Goal: Task Accomplishment & Management: Manage account settings

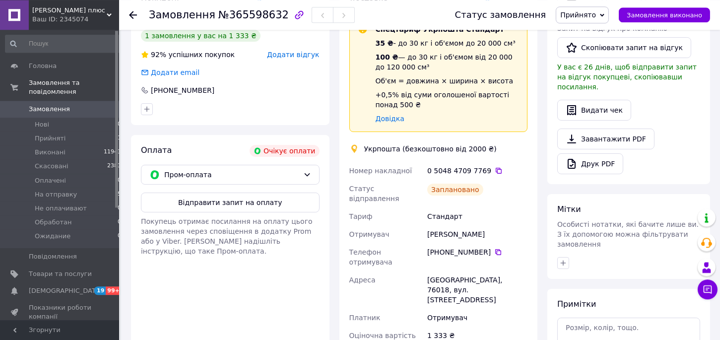
scroll to position [327, 0]
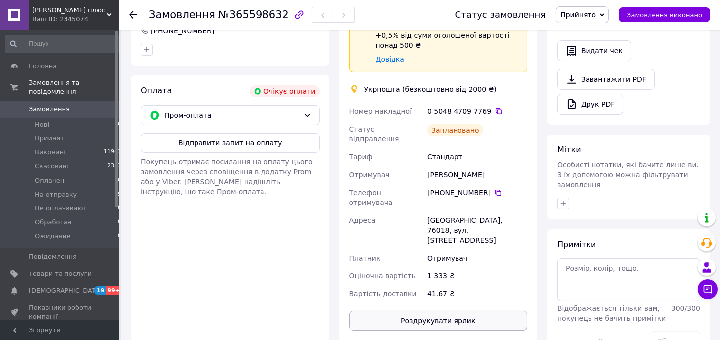
click at [468, 311] on button "Роздрукувати ярлик" at bounding box center [438, 321] width 179 height 20
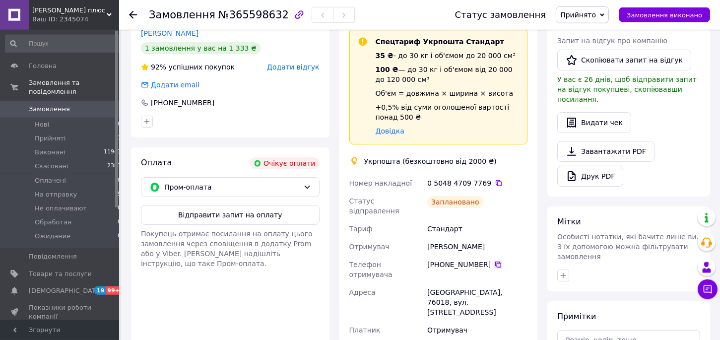
scroll to position [273, 0]
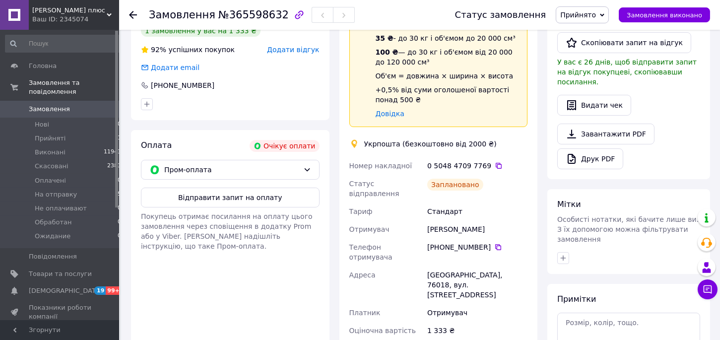
click at [593, 13] on span "Прийнято" at bounding box center [578, 15] width 36 height 8
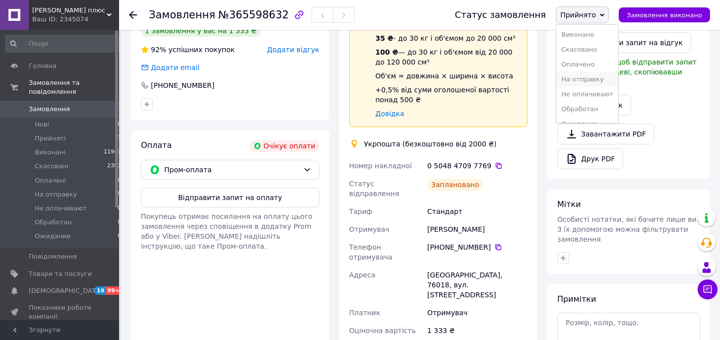
click at [597, 81] on li "На отправку" at bounding box center [587, 79] width 62 height 15
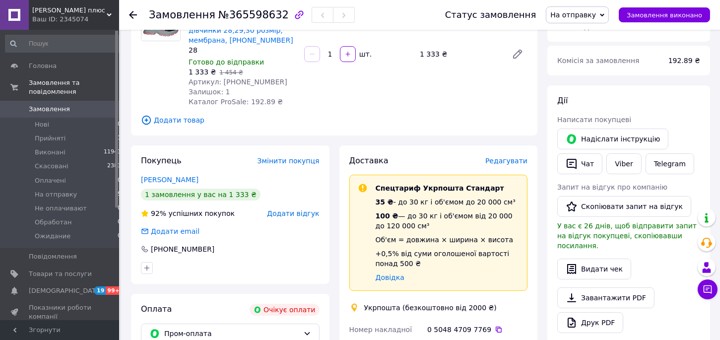
scroll to position [0, 0]
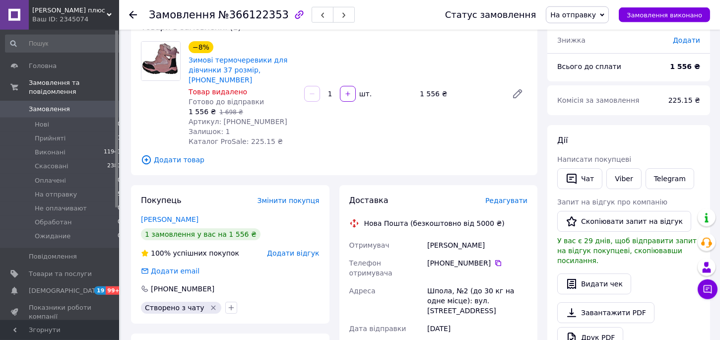
scroll to position [164, 0]
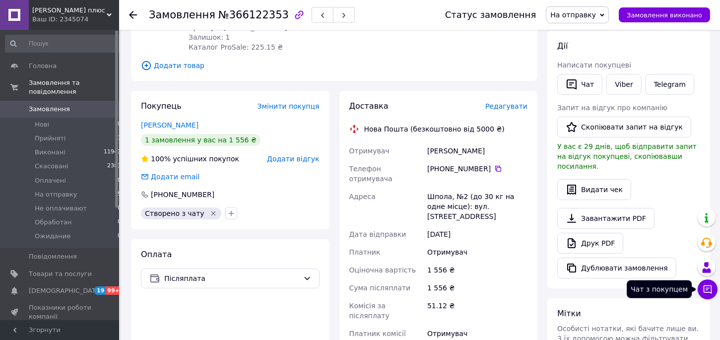
click at [707, 285] on icon at bounding box center [708, 289] width 10 height 10
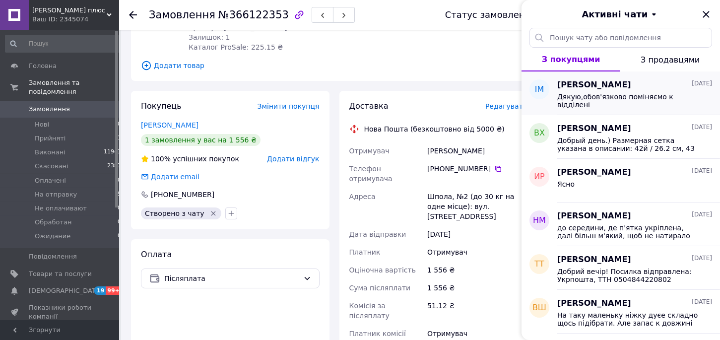
click at [628, 93] on span "Дякую,обов'язково поміняємо к відділені" at bounding box center [627, 101] width 141 height 16
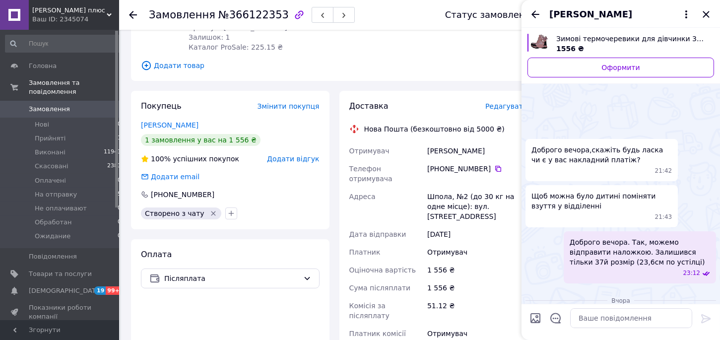
scroll to position [221, 0]
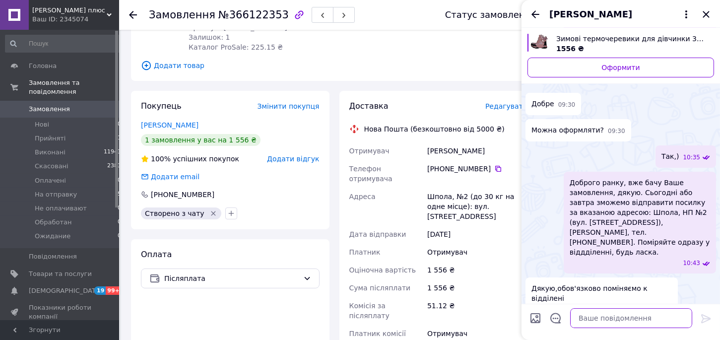
click at [583, 309] on textarea at bounding box center [631, 318] width 122 height 20
paste textarea "Добрий вечір! Посилка відправлена: Нова пошта, ТТН 20451268694536 Всього найкра…"
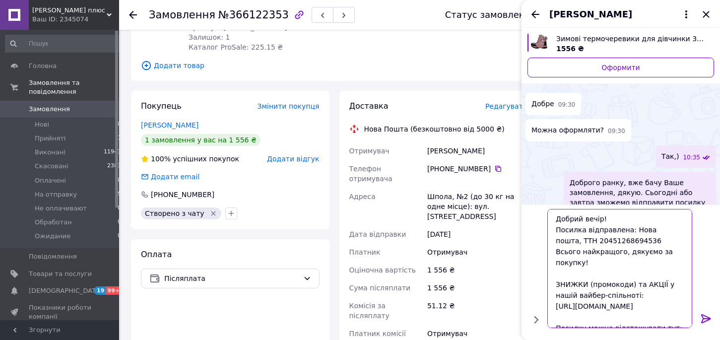
scroll to position [86, 0]
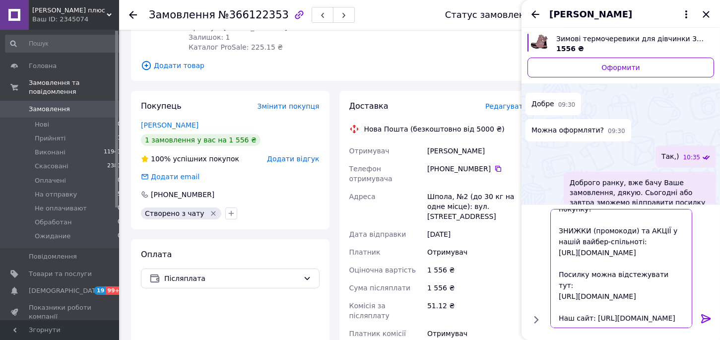
drag, startPoint x: 666, startPoint y: 319, endPoint x: 525, endPoint y: 303, distance: 142.3
click at [550, 303] on textarea "Добрий вечір! Посилка відправлена: Нова пошта, ТТН 20451268694536 Всього найкра…" at bounding box center [621, 268] width 142 height 119
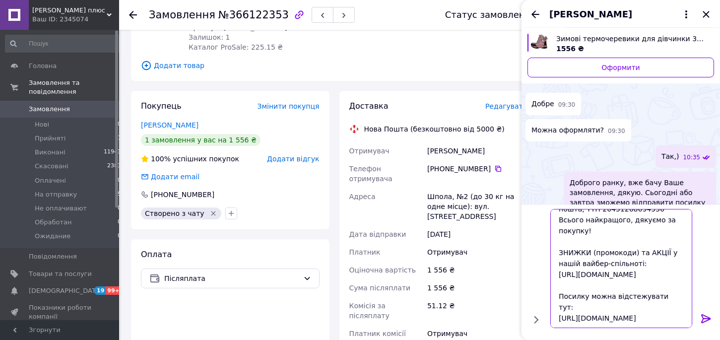
scroll to position [41, 0]
drag, startPoint x: 615, startPoint y: 263, endPoint x: 552, endPoint y: 248, distance: 65.3
click at [552, 248] on textarea "Добрий вечір! Посилка відправлена: Нова пошта, ТТН 20451268694536 Всього найкра…" at bounding box center [621, 268] width 142 height 119
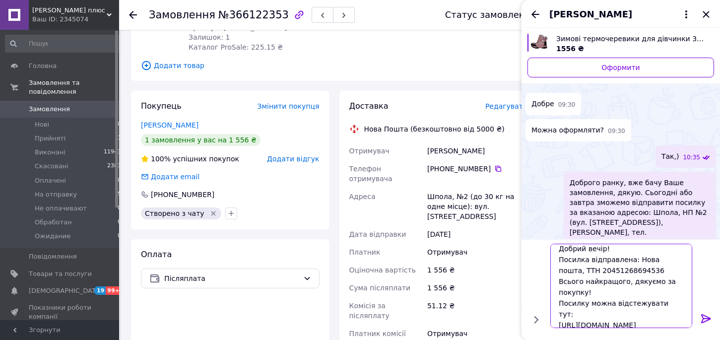
scroll to position [0, 0]
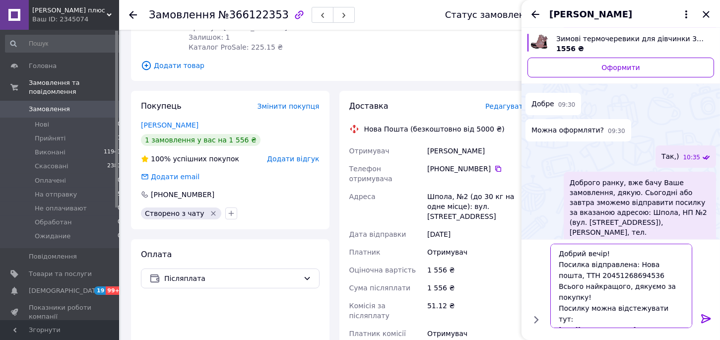
drag, startPoint x: 650, startPoint y: 275, endPoint x: 597, endPoint y: 277, distance: 53.6
click at [597, 277] on textarea "Добрий вечір! Посилка відправлена: Нова пошта, ТТН 20451268694536 Всього найкра…" at bounding box center [621, 286] width 142 height 84
type textarea "Добрий вечір! Посилка відправлена: Нова пошта, ТТН 20451268694536 Всього найкра…"
click at [701, 321] on icon at bounding box center [705, 318] width 9 height 9
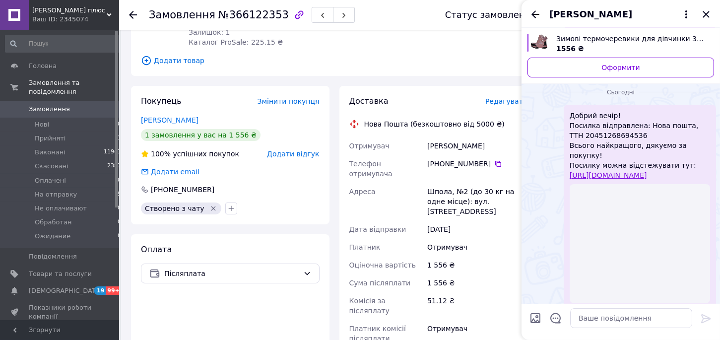
scroll to position [273, 0]
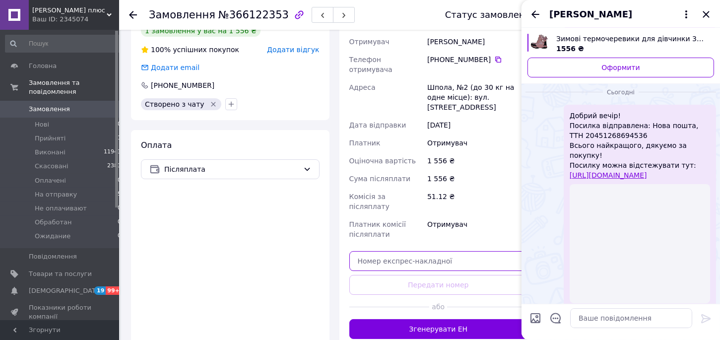
click at [419, 251] on input "text" at bounding box center [438, 261] width 179 height 20
paste input "20451268694536"
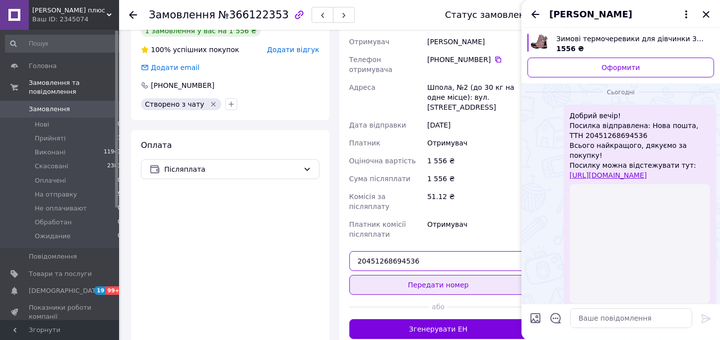
type input "20451268694536"
click at [459, 275] on button "Передати номер" at bounding box center [438, 285] width 179 height 20
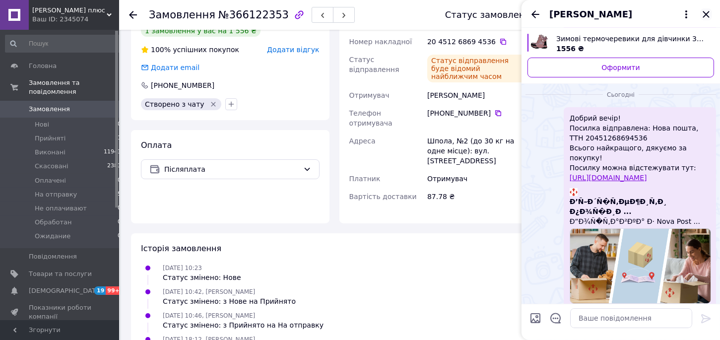
click at [706, 15] on icon "Закрити" at bounding box center [706, 14] width 12 height 12
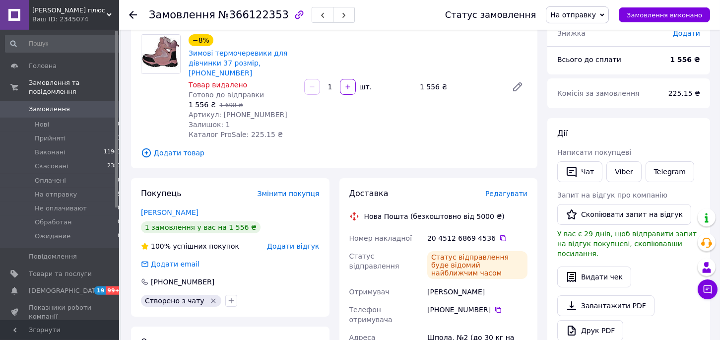
scroll to position [55, 0]
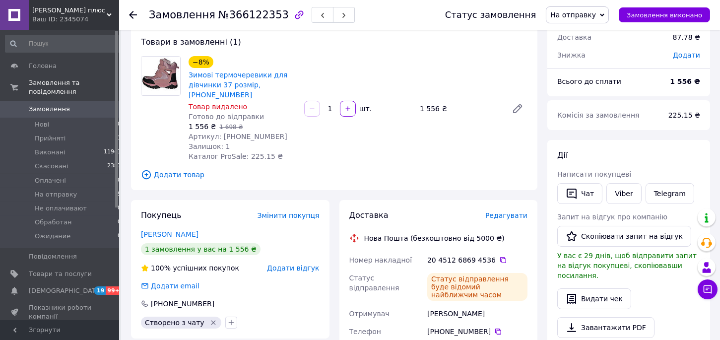
click at [583, 19] on span "На отправку" at bounding box center [573, 15] width 46 height 8
click at [578, 51] on li "Виконано" at bounding box center [577, 49] width 62 height 15
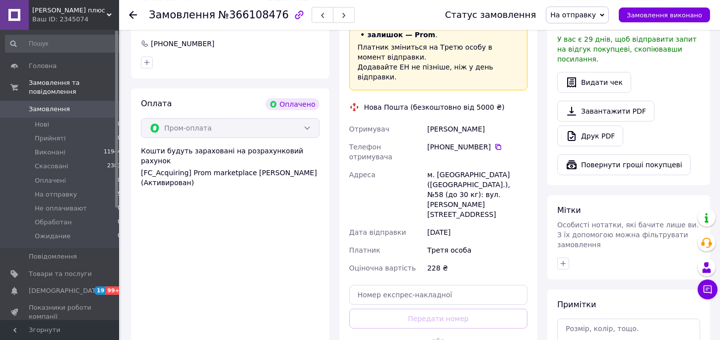
scroll to position [382, 0]
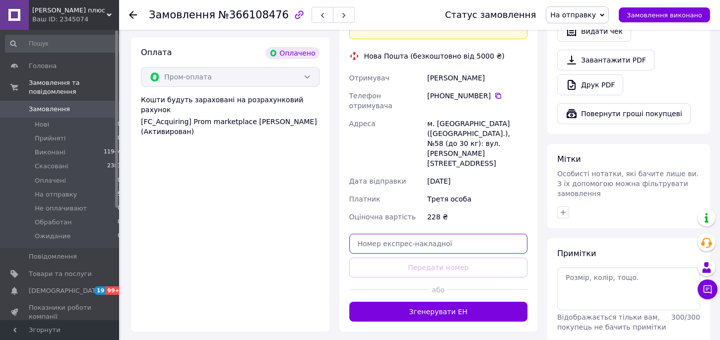
click at [377, 234] on input "text" at bounding box center [438, 244] width 179 height 20
paste input "[PERSON_NAME]![GEOGRAPHIC_DATA]"
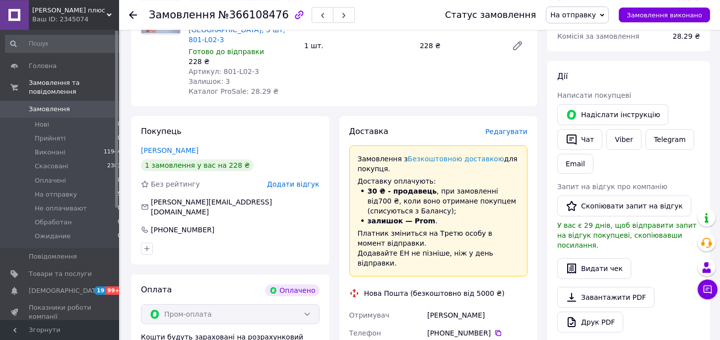
scroll to position [55, 0]
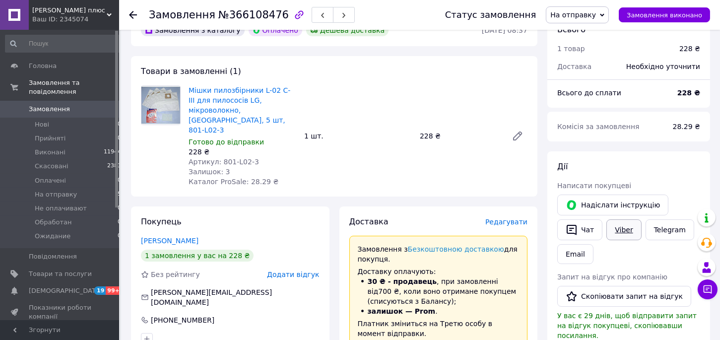
click at [627, 232] on link "Viber" at bounding box center [623, 229] width 35 height 21
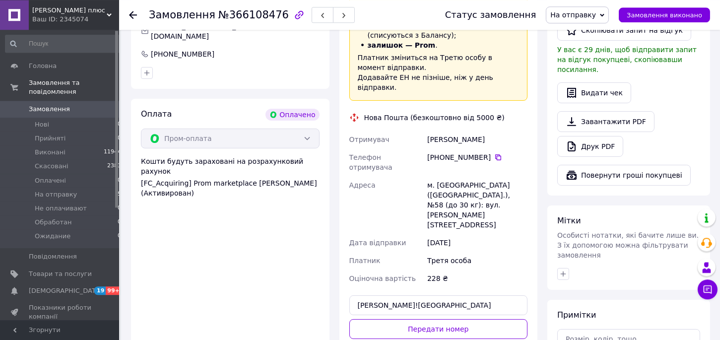
scroll to position [382, 0]
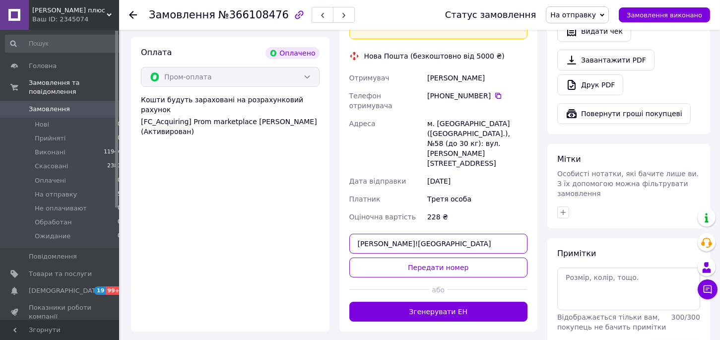
drag, startPoint x: 444, startPoint y: 188, endPoint x: 283, endPoint y: 181, distance: 160.4
click at [349, 234] on input "[PERSON_NAME]![GEOGRAPHIC_DATA]" at bounding box center [438, 244] width 179 height 20
paste input "20451268696362"
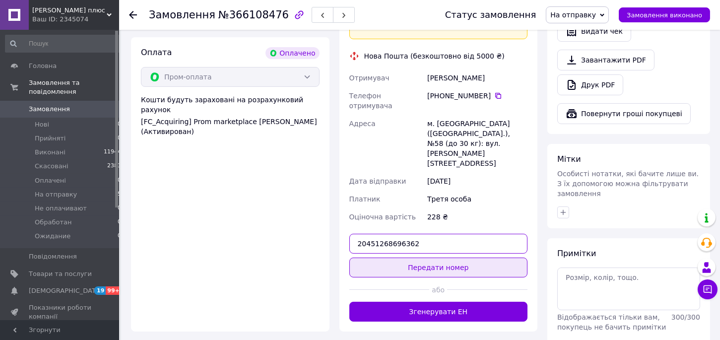
type input "20451268696362"
click at [440, 257] on button "Передати номер" at bounding box center [438, 267] width 179 height 20
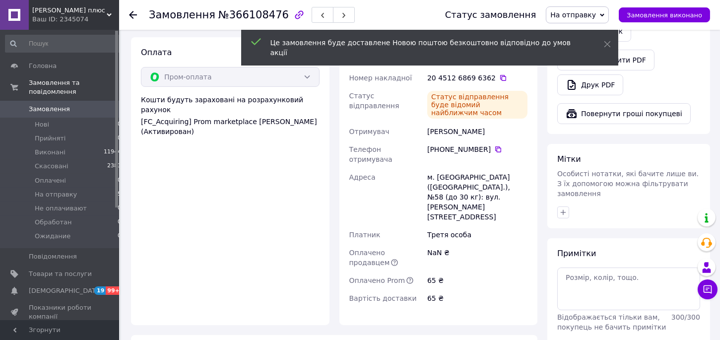
click at [580, 16] on span "На отправку" at bounding box center [573, 15] width 46 height 8
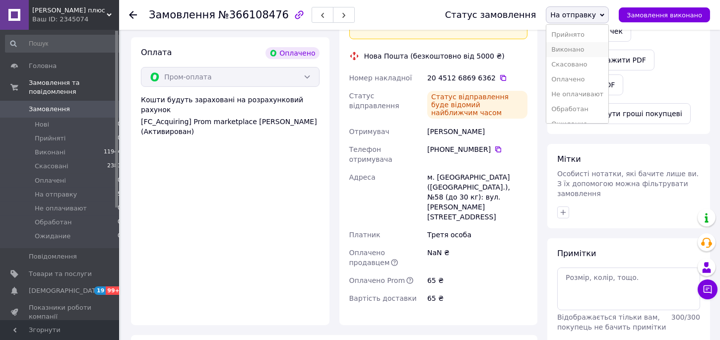
click at [577, 51] on li "Виконано" at bounding box center [577, 49] width 62 height 15
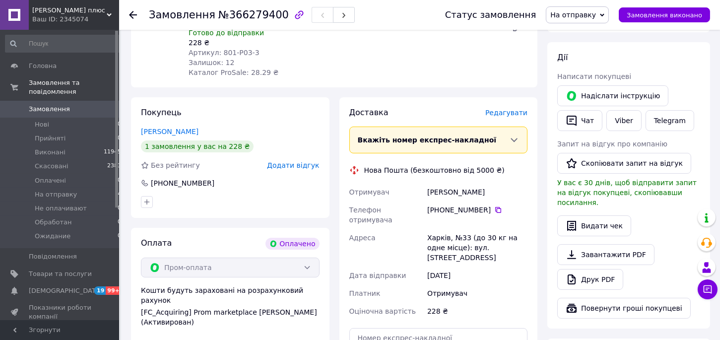
scroll to position [273, 0]
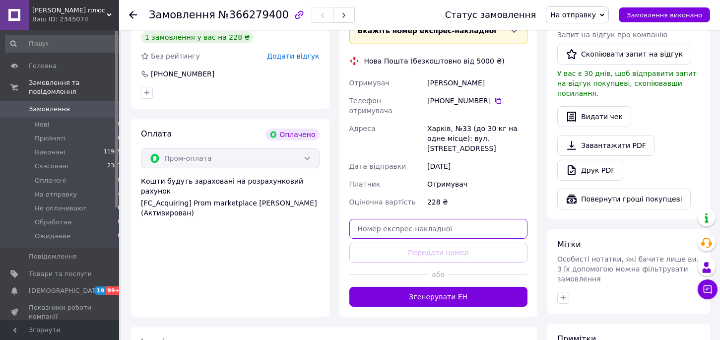
click at [382, 219] on input "text" at bounding box center [438, 229] width 179 height 20
paste input "[PERSON_NAME]![GEOGRAPHIC_DATA]"
drag, startPoint x: 444, startPoint y: 199, endPoint x: 278, endPoint y: 195, distance: 165.2
click at [349, 219] on input "[PERSON_NAME]![GEOGRAPHIC_DATA]" at bounding box center [438, 229] width 179 height 20
paste input "20451269065842"
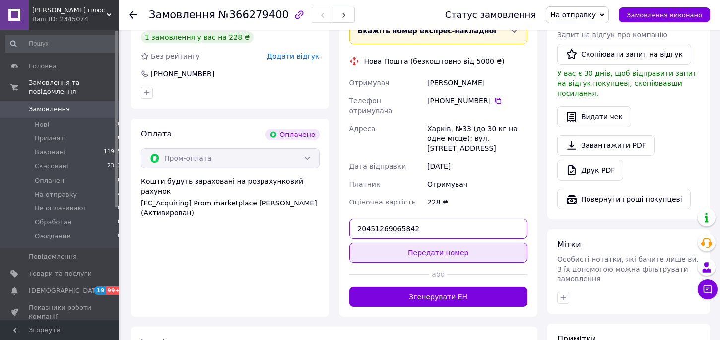
type input "20451269065842"
click at [461, 243] on button "Передати номер" at bounding box center [438, 253] width 179 height 20
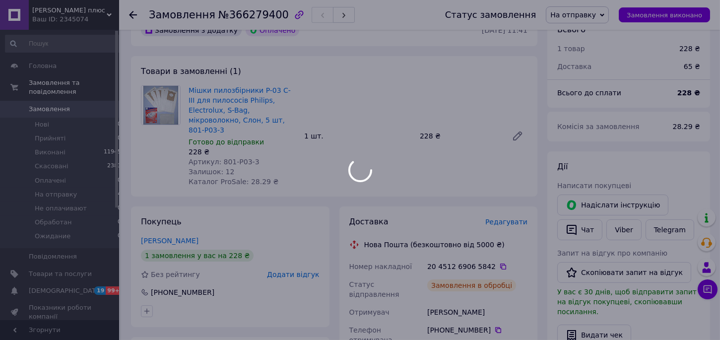
scroll to position [0, 0]
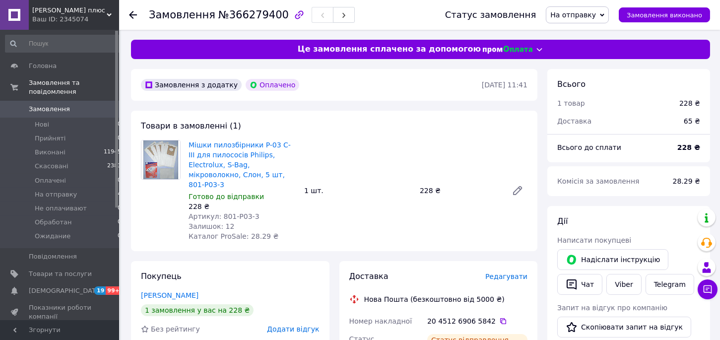
click at [586, 14] on span "На отправку" at bounding box center [573, 15] width 46 height 8
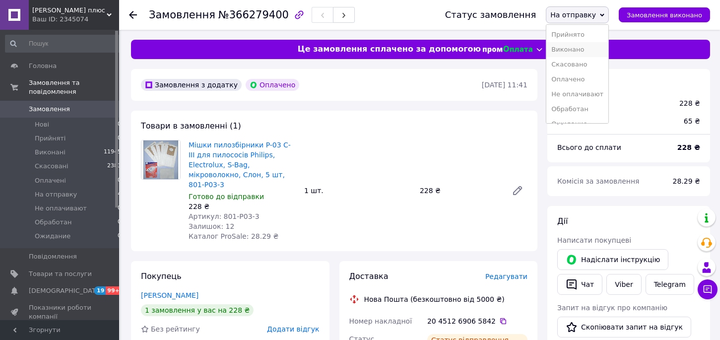
click at [576, 50] on li "Виконано" at bounding box center [577, 49] width 62 height 15
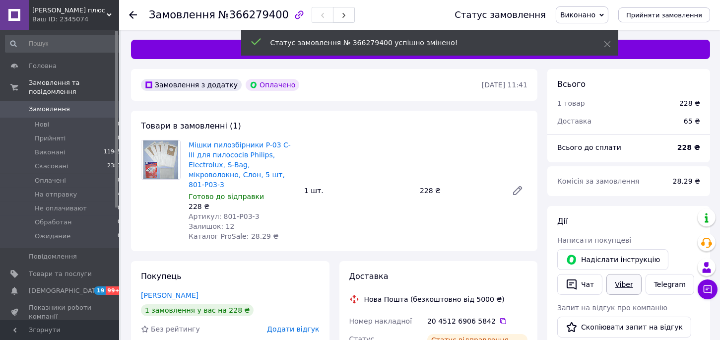
click at [623, 289] on link "Viber" at bounding box center [623, 284] width 35 height 21
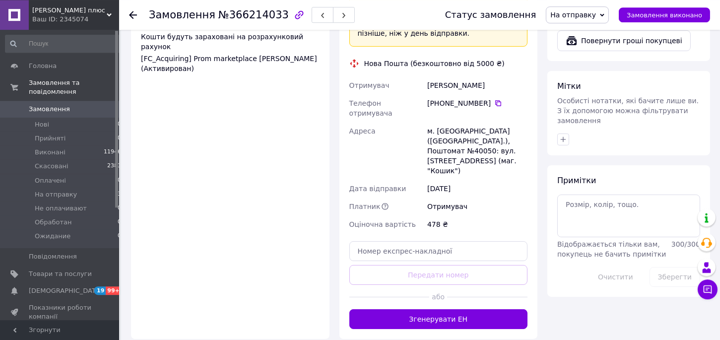
scroll to position [546, 0]
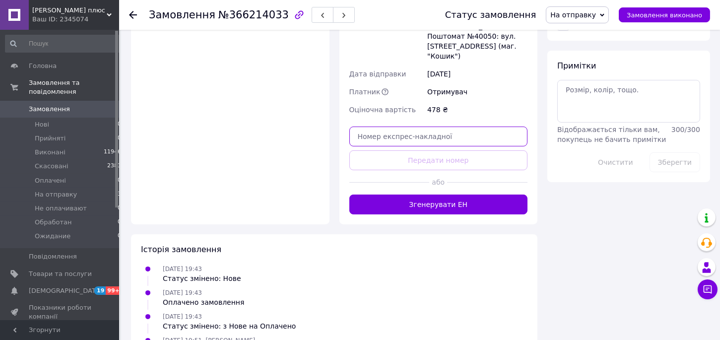
click at [385, 127] on input "text" at bounding box center [438, 137] width 179 height 20
paste input "[PERSON_NAME]![GEOGRAPHIC_DATA]"
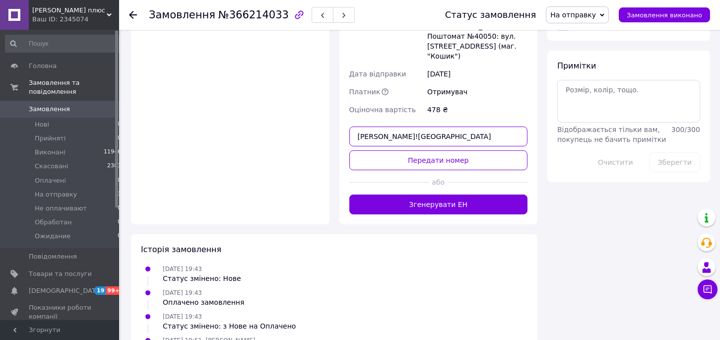
drag, startPoint x: 379, startPoint y: 86, endPoint x: 258, endPoint y: 83, distance: 120.6
click at [349, 127] on input "[PERSON_NAME]![GEOGRAPHIC_DATA]" at bounding box center [438, 137] width 179 height 20
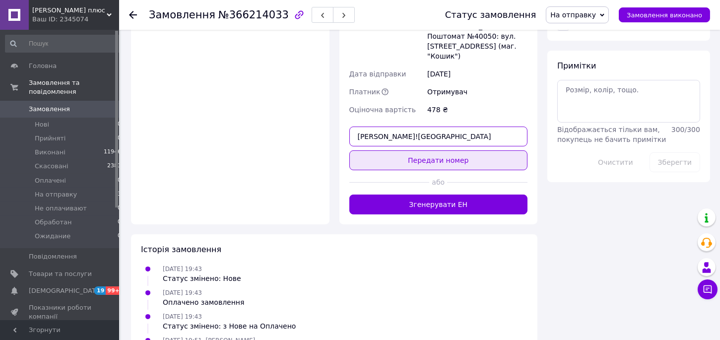
paste input "20451268896240"
type input "20451268896240"
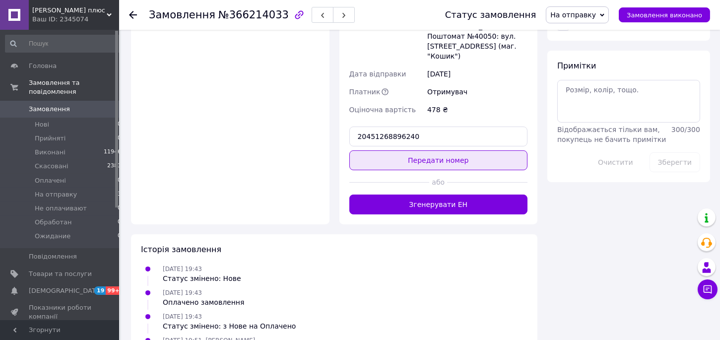
click at [419, 150] on button "Передати номер" at bounding box center [438, 160] width 179 height 20
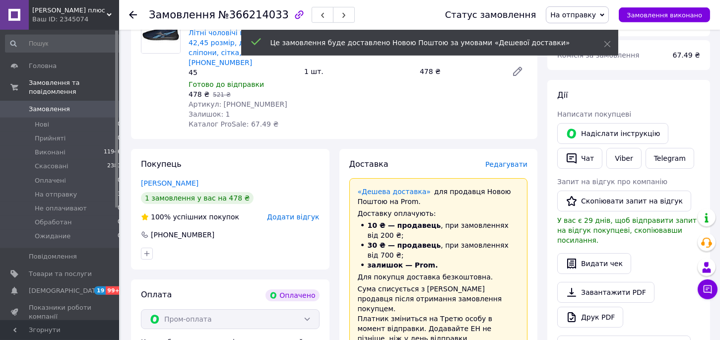
scroll to position [41, 0]
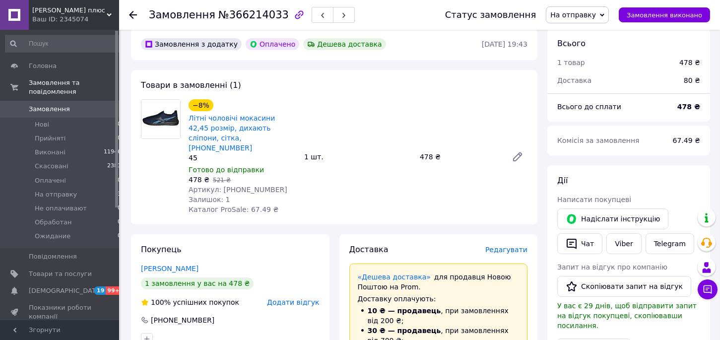
click at [596, 16] on span "На отправку" at bounding box center [573, 15] width 46 height 8
click at [581, 51] on li "Виконано" at bounding box center [577, 49] width 62 height 15
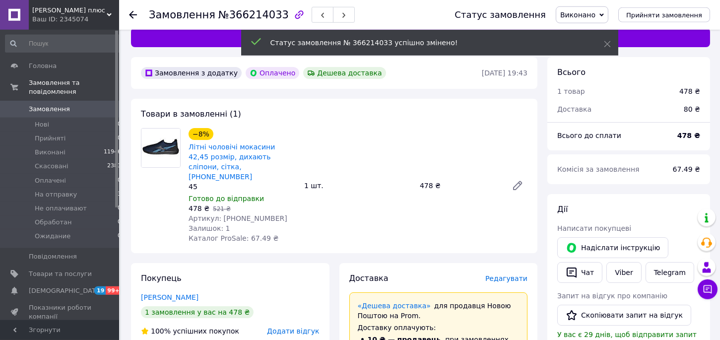
scroll to position [0, 0]
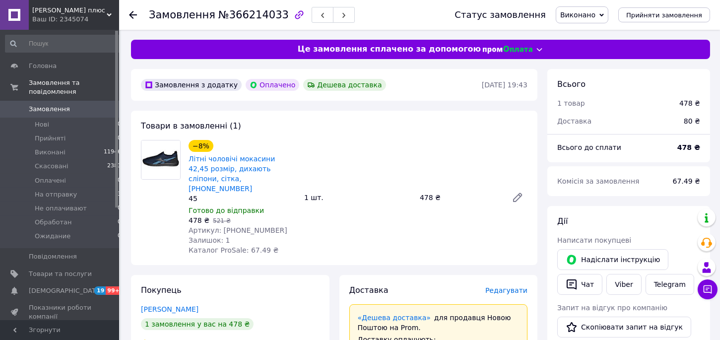
click at [35, 105] on span "Замовлення" at bounding box center [49, 109] width 41 height 9
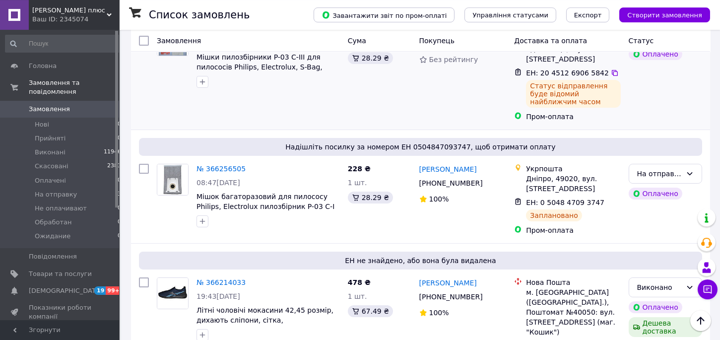
scroll to position [273, 0]
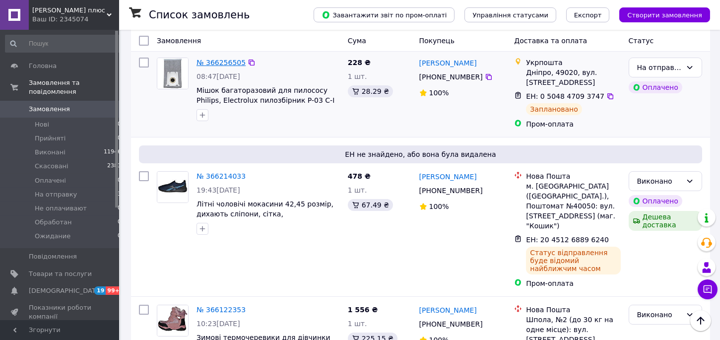
click at [223, 59] on link "№ 366256505" at bounding box center [220, 63] width 49 height 8
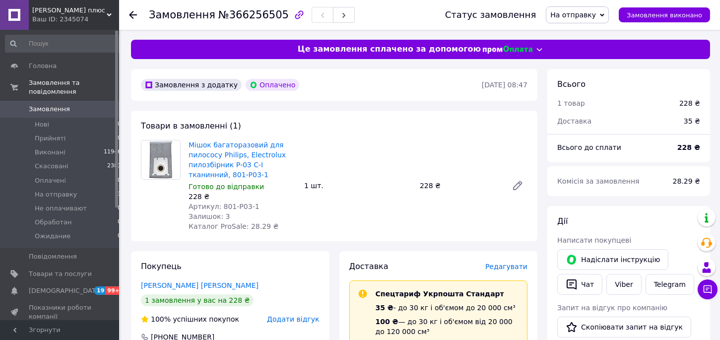
click at [47, 105] on span "Замовлення" at bounding box center [49, 109] width 41 height 9
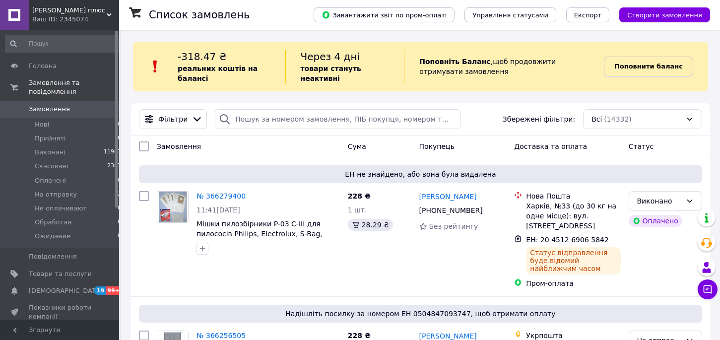
click at [666, 66] on b "Поповнити баланс" at bounding box center [648, 66] width 68 height 7
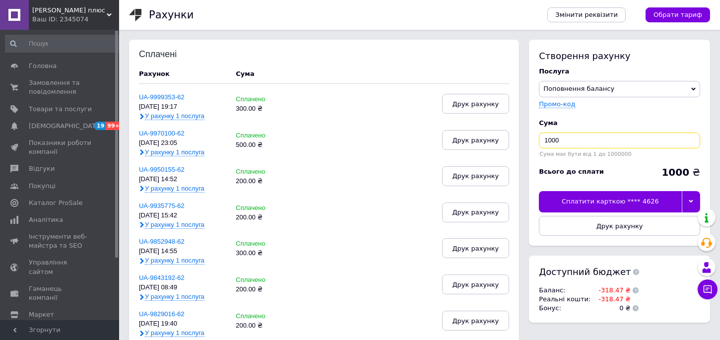
drag, startPoint x: 562, startPoint y: 143, endPoint x: 531, endPoint y: 136, distance: 31.4
click at [539, 136] on input "1000" at bounding box center [619, 140] width 161 height 16
type input "400"
click at [600, 201] on div "Сплатити карткою **** 4626" at bounding box center [610, 201] width 142 height 21
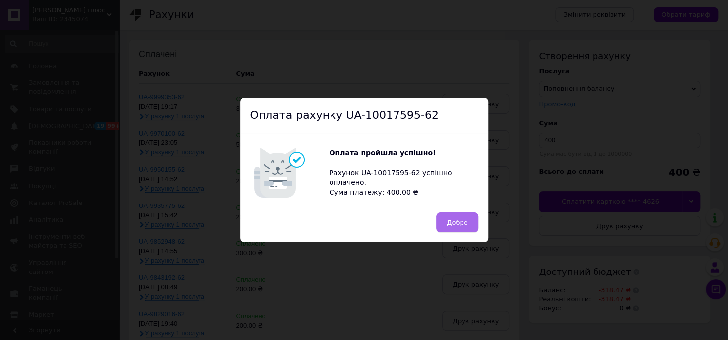
click at [459, 222] on span "Добре" at bounding box center [457, 222] width 21 height 7
